Goal: Task Accomplishment & Management: Complete application form

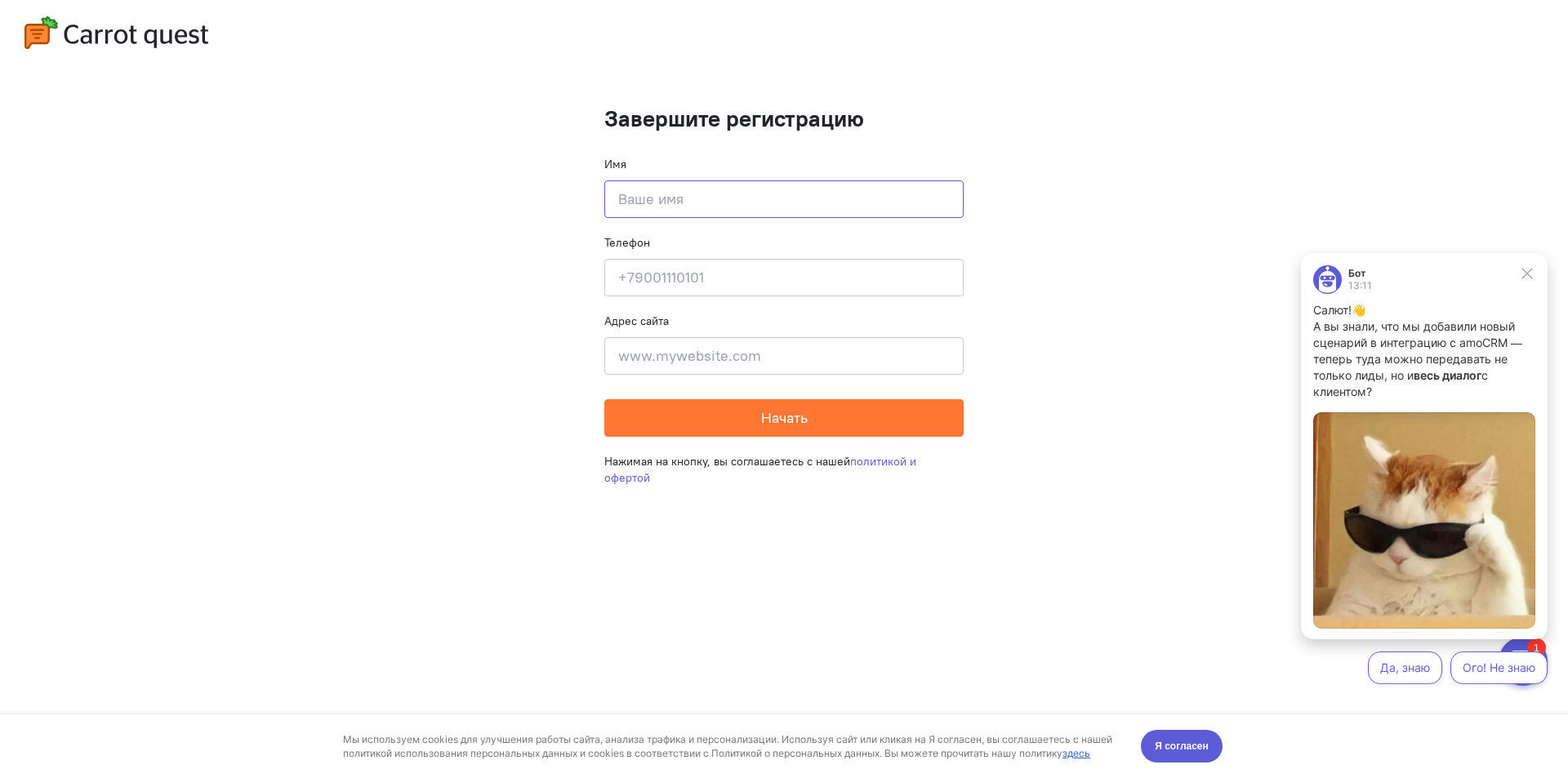
click at [702, 203] on input at bounding box center [784, 199] width 360 height 38
type input "B"
type input "[PERSON_NAME]"
click at [668, 278] on input at bounding box center [784, 278] width 360 height 38
type input "[PHONE_NUMBER]"
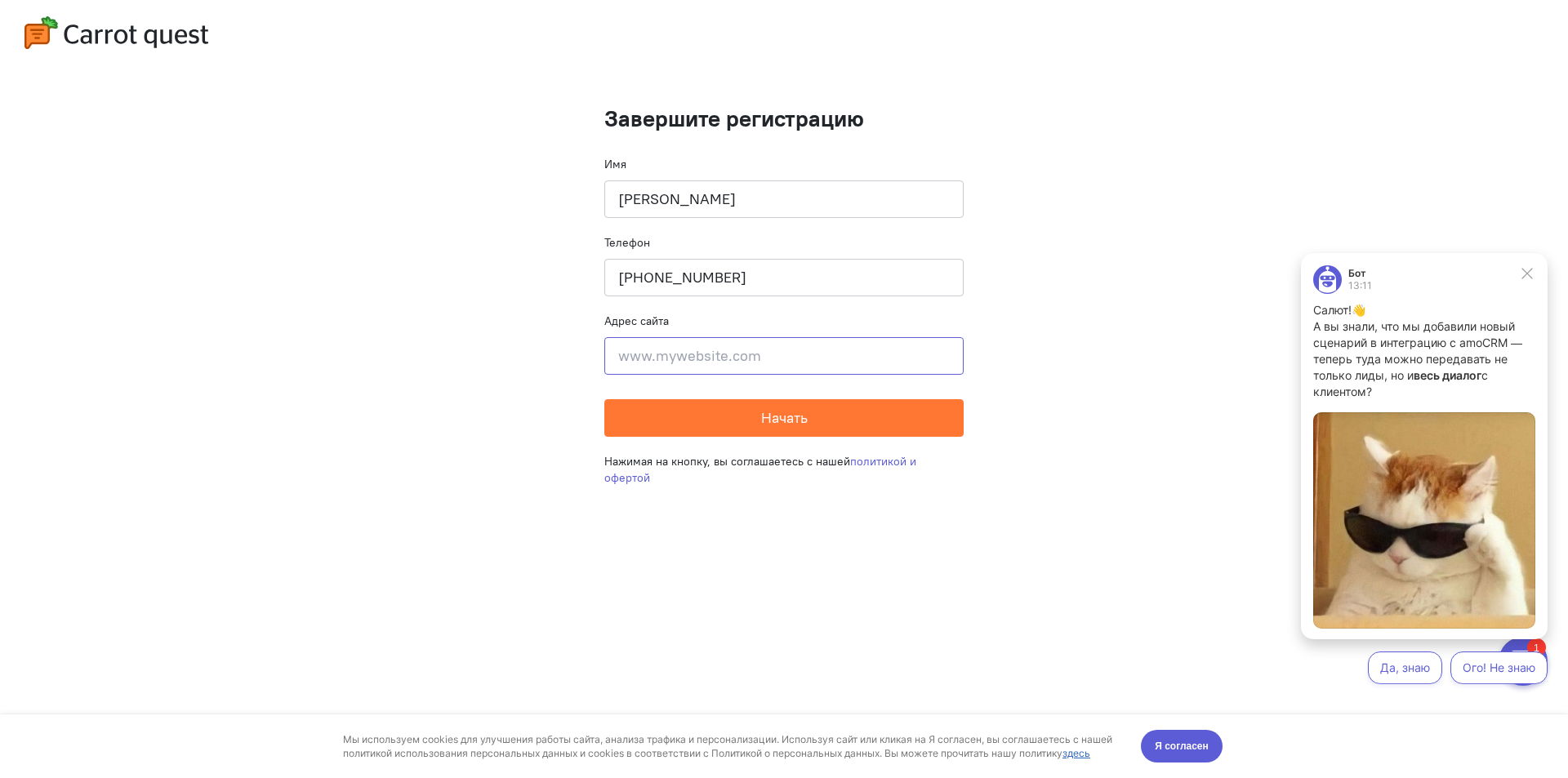
click at [645, 362] on input at bounding box center [784, 356] width 360 height 38
drag, startPoint x: 987, startPoint y: 561, endPoint x: 986, endPoint y: 549, distance: 12.0
click at [991, 555] on cq-completion-registration "Завершите регистрацию Имя [PERSON_NAME] Телефон [PHONE_NUMBER] Адрес сайта Введ…" at bounding box center [784, 389] width 1568 height 778
click at [821, 429] on button "Начать" at bounding box center [784, 418] width 360 height 38
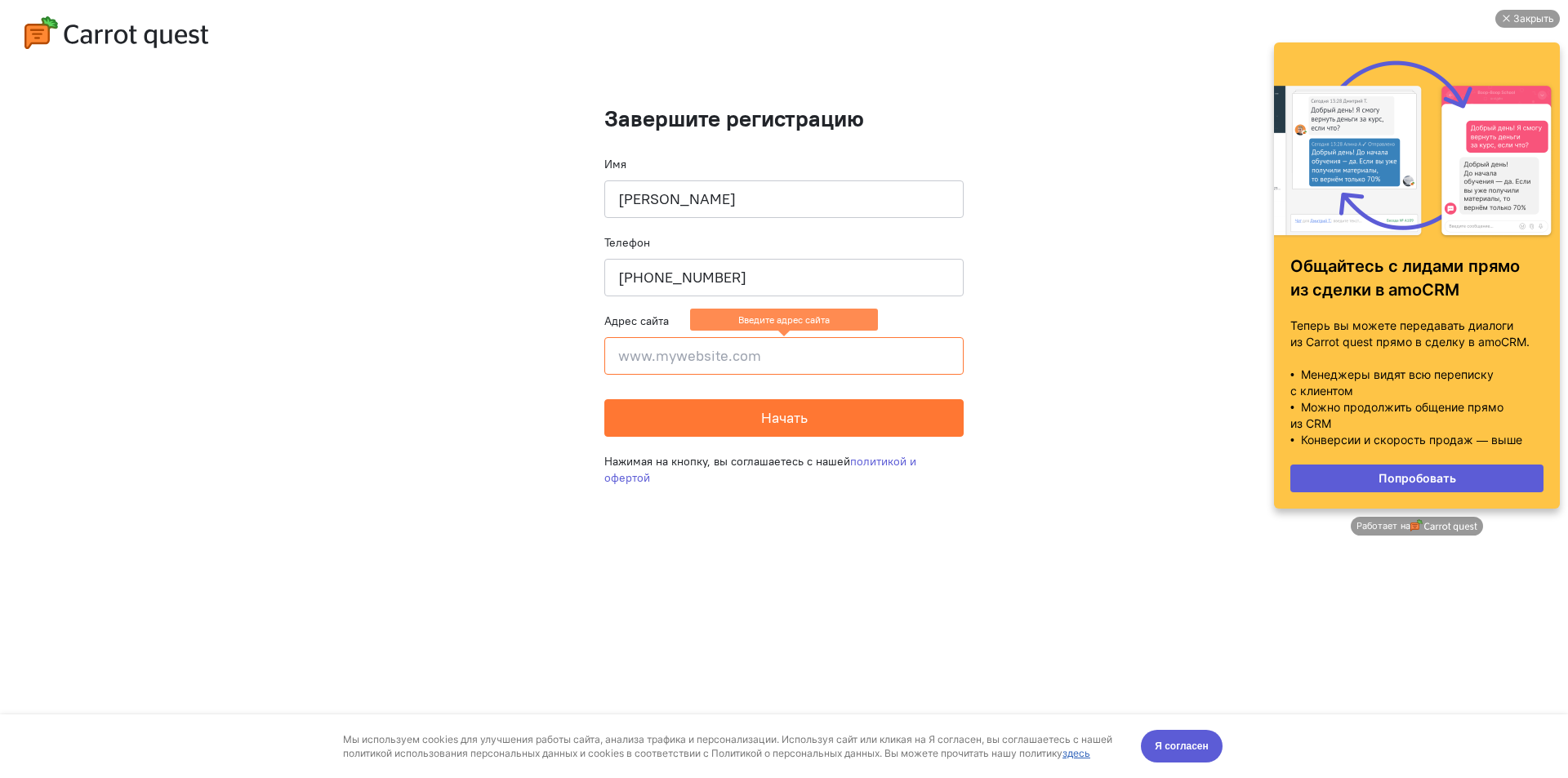
click at [717, 363] on input at bounding box center [784, 356] width 360 height 38
click at [507, 585] on cq-completion-registration "Завершите регистрацию Имя [PERSON_NAME] Телефон [PHONE_NUMBER] Адрес сайта Введ…" at bounding box center [784, 389] width 1568 height 778
click at [620, 362] on input at bounding box center [784, 356] width 360 height 38
type input "Ш"
type input "inna@fsfera."
